Goal: Navigation & Orientation: Go to known website

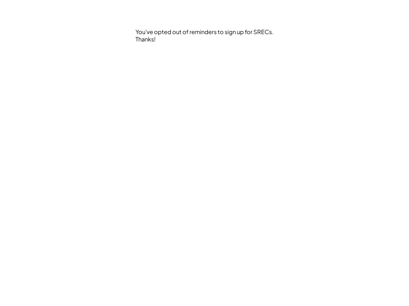
click at [204, 153] on div "You've opted out of reminders to sign up for SRECs. Thanks!" at bounding box center [204, 153] width 345 height 306
click at [205, 53] on div "You've opted out of reminders to sign up for SRECs. Thanks!" at bounding box center [204, 53] width 139 height 51
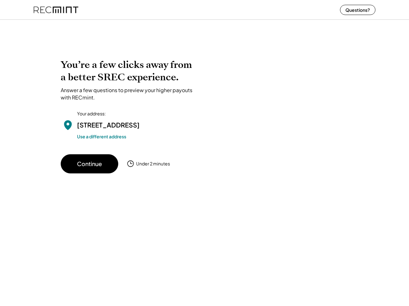
click at [204, 153] on div "You’re a few clicks away from a better SREC experience. Answer a few questions …" at bounding box center [204, 116] width 287 height 115
click at [204, 162] on div "You’re a few clicks away from a better SREC experience. Answer a few questions …" at bounding box center [204, 116] width 287 height 115
click at [204, 24] on div at bounding box center [204, 23] width 409 height 13
click at [204, 110] on div at bounding box center [276, 103] width 144 height 89
click at [204, 121] on div at bounding box center [276, 103] width 144 height 89
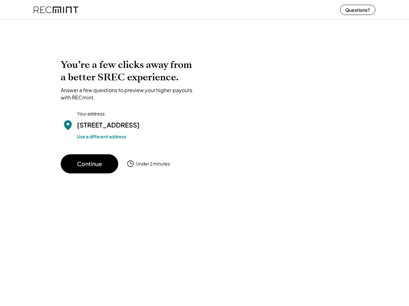
click at [129, 121] on div "14643 Dunbarton Dr Upper Marlboro, MD 20772" at bounding box center [108, 125] width 63 height 10
click at [129, 80] on h2 "You’re a few clicks away from a better SREC experience." at bounding box center [129, 71] width 137 height 25
click at [129, 71] on h2 "You’re a few clicks away from a better SREC experience." at bounding box center [129, 71] width 137 height 25
click at [129, 94] on div "Answer a few questions to preview your higher payouts with RECmint." at bounding box center [129, 94] width 137 height 14
click at [129, 130] on div "14643 Dunbarton Dr Upper Marlboro, MD 20772" at bounding box center [108, 125] width 63 height 10
